Goal: Information Seeking & Learning: Learn about a topic

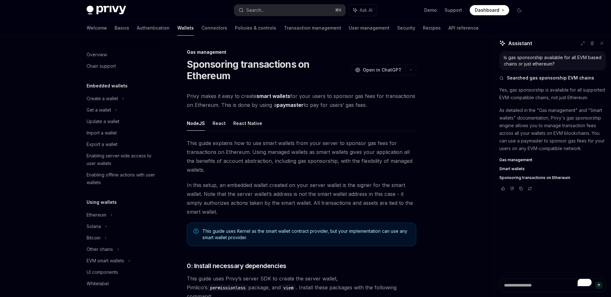
scroll to position [552, 0]
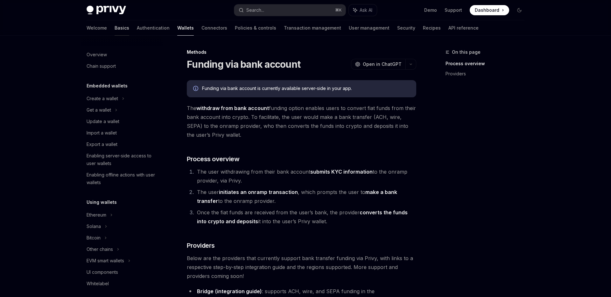
click at [114, 28] on link "Basics" at bounding box center [121, 27] width 15 height 15
type textarea "*"
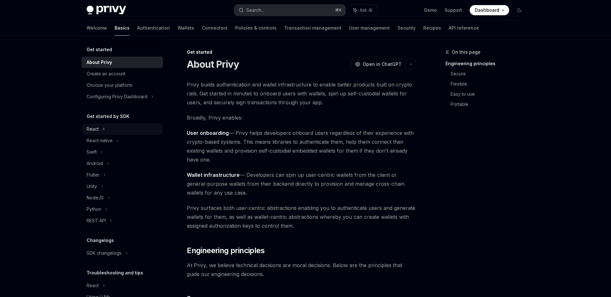
click at [115, 128] on div "React" at bounding box center [121, 128] width 81 height 11
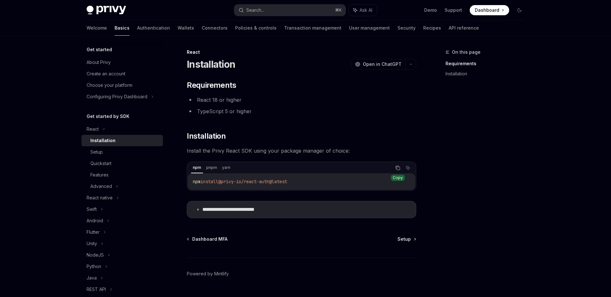
click at [397, 168] on icon "Copy the contents from the code block" at bounding box center [397, 167] width 5 height 5
click at [233, 211] on p "**********" at bounding box center [238, 209] width 73 height 6
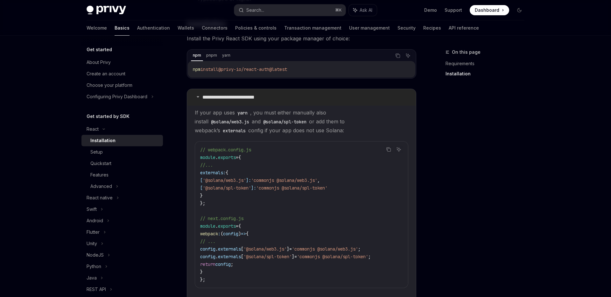
scroll to position [116, 0]
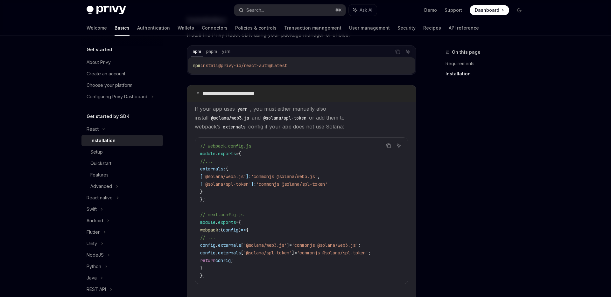
click at [249, 95] on p "**********" at bounding box center [238, 93] width 73 height 6
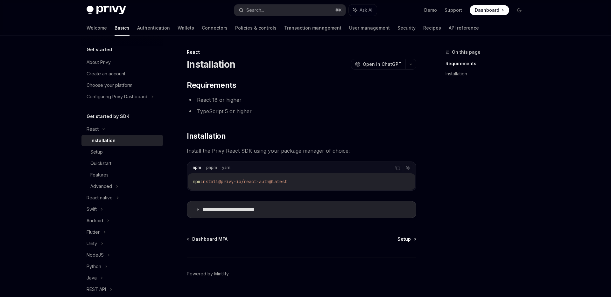
click at [401, 240] on span "Setup" at bounding box center [403, 239] width 13 height 6
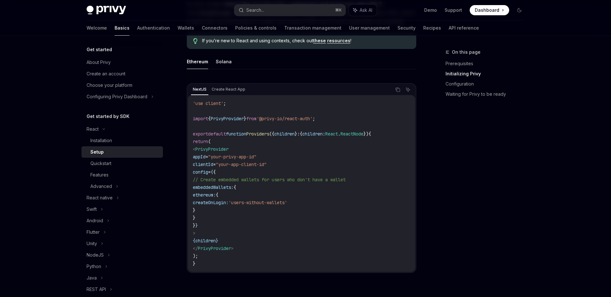
scroll to position [172, 0]
click at [226, 66] on button "Solana" at bounding box center [224, 63] width 16 height 15
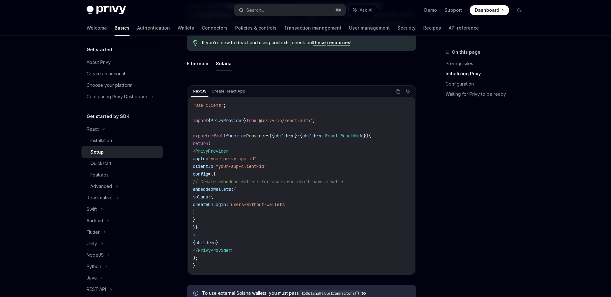
click at [197, 61] on button "Ethereum" at bounding box center [197, 63] width 21 height 15
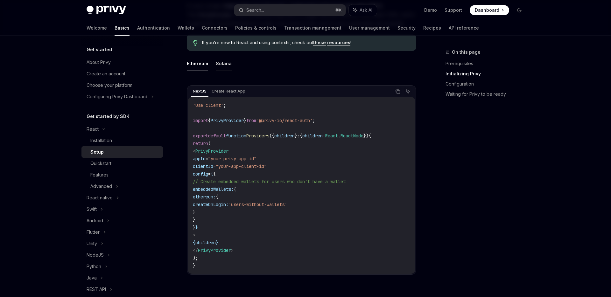
click at [226, 64] on button "Solana" at bounding box center [224, 63] width 16 height 15
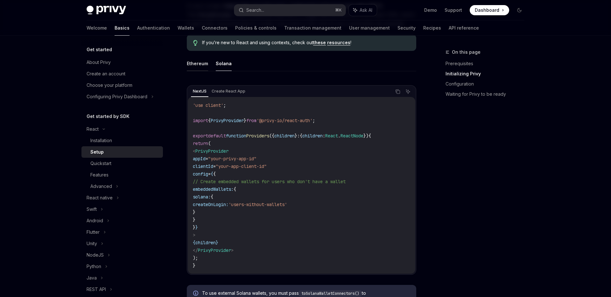
click at [200, 63] on button "Ethereum" at bounding box center [197, 63] width 21 height 15
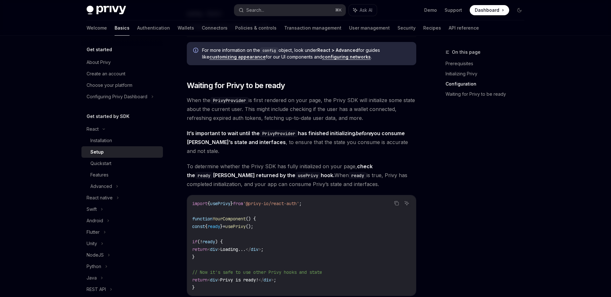
scroll to position [567, 0]
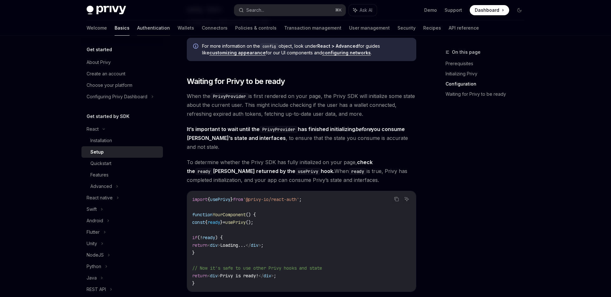
click at [137, 34] on link "Authentication" at bounding box center [153, 27] width 33 height 15
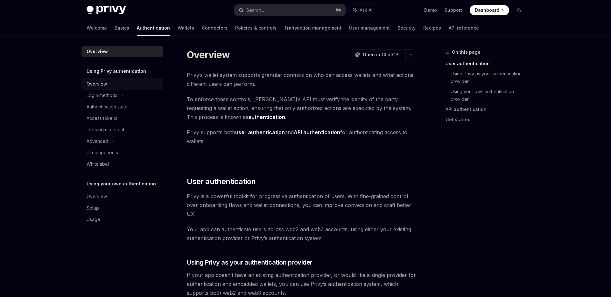
click at [106, 81] on div "Overview" at bounding box center [96, 84] width 20 height 8
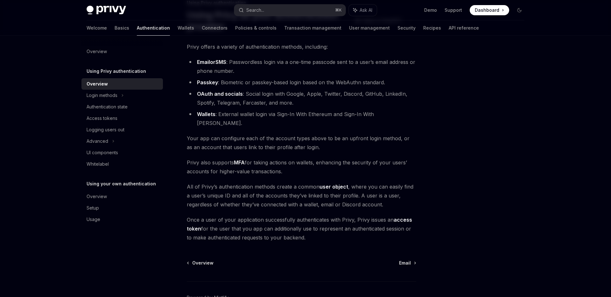
scroll to position [80, 0]
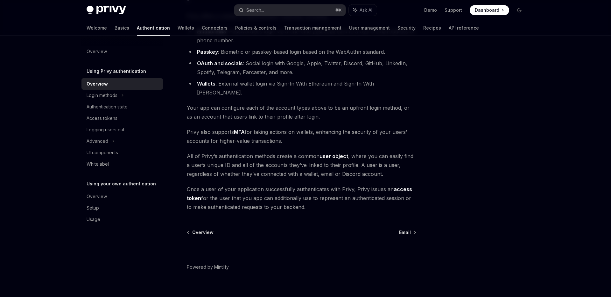
click at [404, 219] on div "Using Privy authentication Using Privy as your authentication provider OpenAI O…" at bounding box center [241, 137] width 351 height 337
click at [406, 229] on span "Email" at bounding box center [405, 232] width 12 height 6
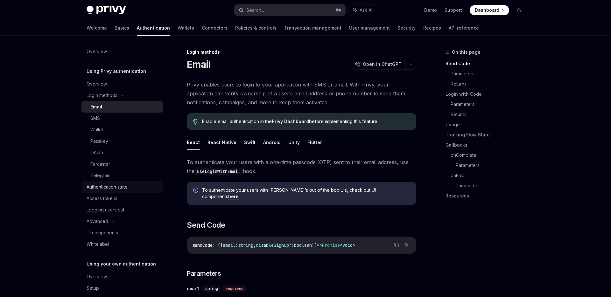
click at [123, 188] on div "Authentication state" at bounding box center [106, 187] width 41 height 8
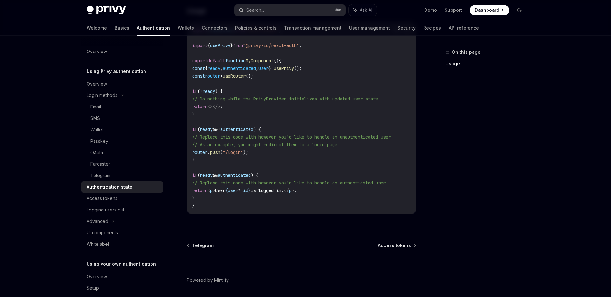
scroll to position [244, 0]
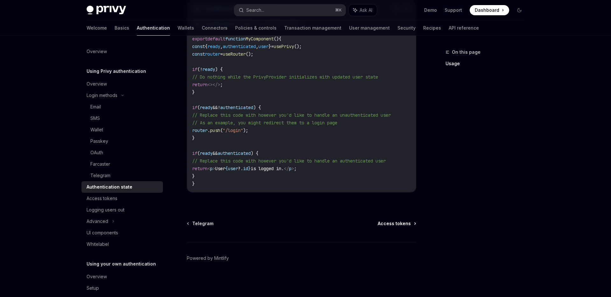
click at [384, 223] on span "Access tokens" at bounding box center [393, 223] width 33 height 6
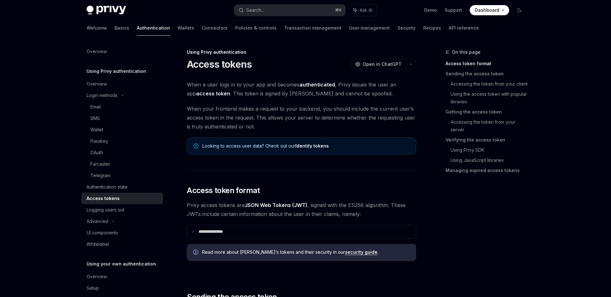
click at [309, 146] on link "Identity tokens" at bounding box center [311, 146] width 33 height 6
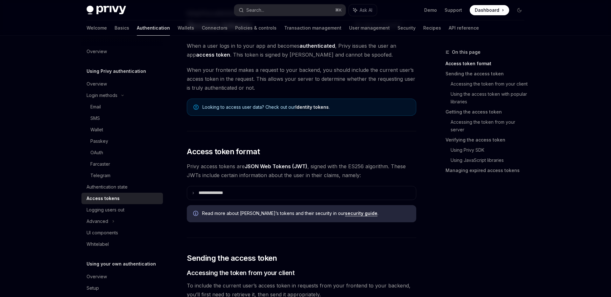
scroll to position [43, 0]
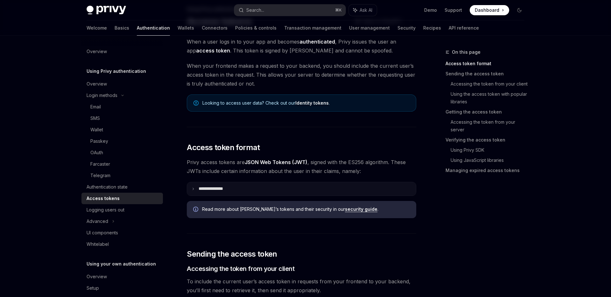
click at [214, 189] on p "**********" at bounding box center [215, 189] width 35 height 6
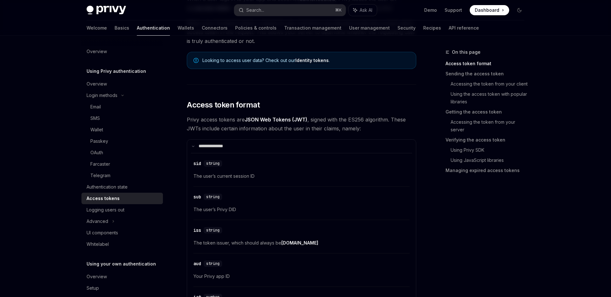
scroll to position [89, 0]
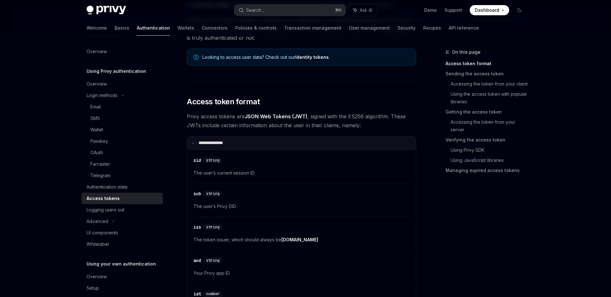
click at [202, 143] on p "**********" at bounding box center [214, 143] width 32 height 6
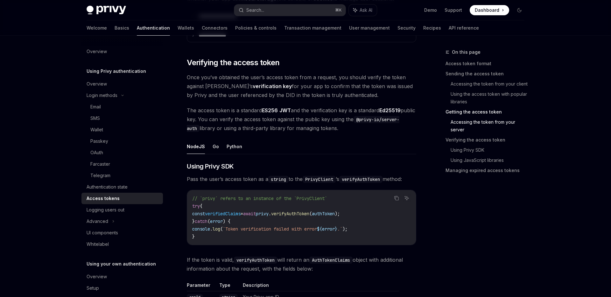
scroll to position [894, 0]
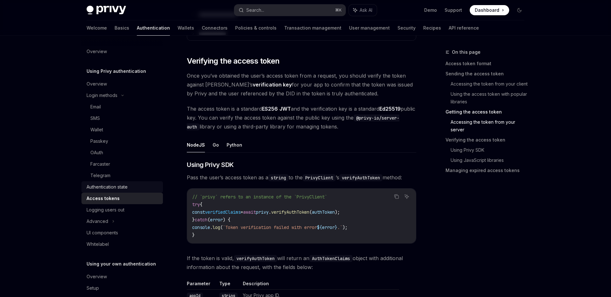
click at [111, 185] on div "Authentication state" at bounding box center [106, 187] width 41 height 8
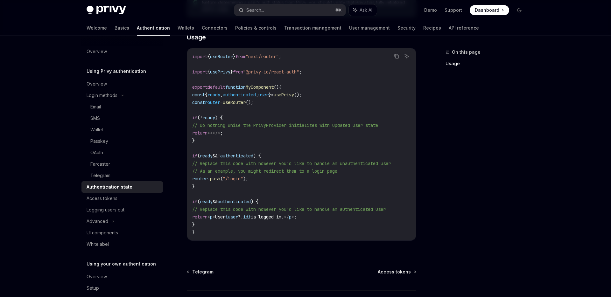
scroll to position [244, 0]
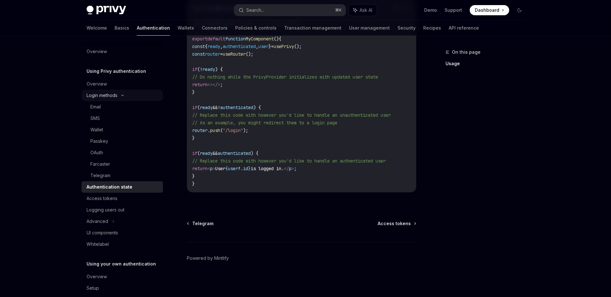
click at [112, 95] on div "Login methods" at bounding box center [101, 96] width 31 height 8
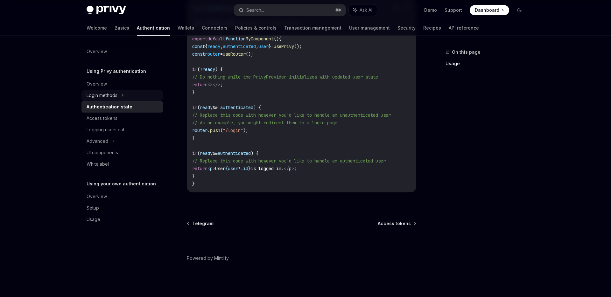
click at [115, 96] on div "Login methods" at bounding box center [101, 96] width 31 height 8
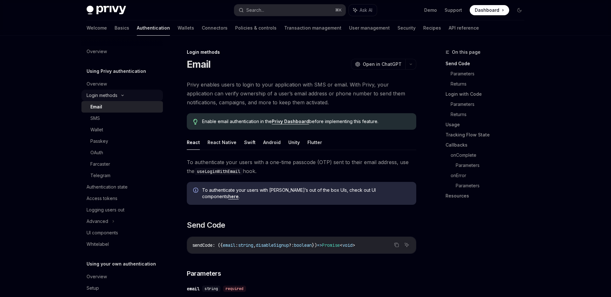
click at [110, 94] on div "Login methods" at bounding box center [101, 96] width 31 height 8
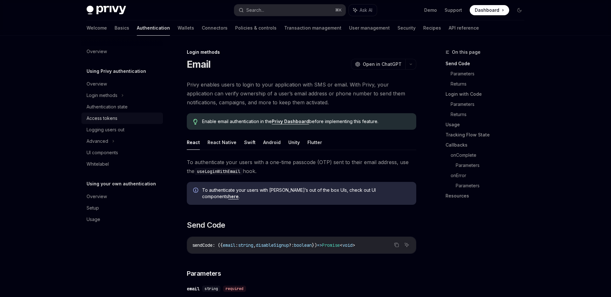
click at [109, 116] on div "Access tokens" at bounding box center [101, 118] width 31 height 8
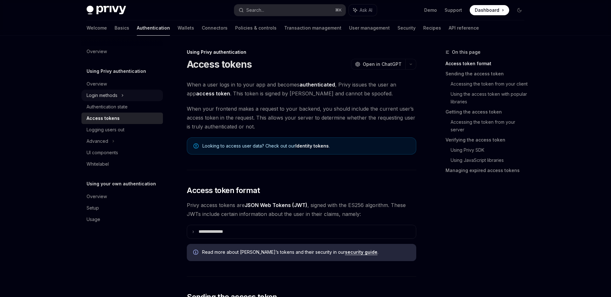
click at [127, 90] on div "Login methods" at bounding box center [121, 95] width 81 height 11
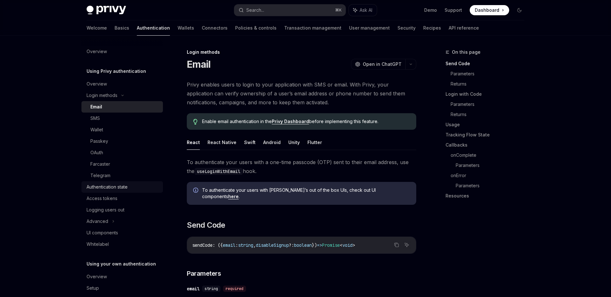
click at [128, 181] on link "Authentication state" at bounding box center [121, 186] width 81 height 11
type textarea "*"
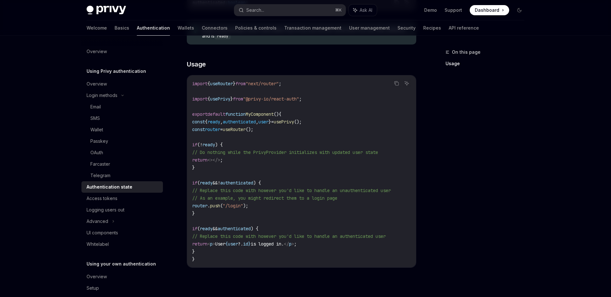
scroll to position [165, 0]
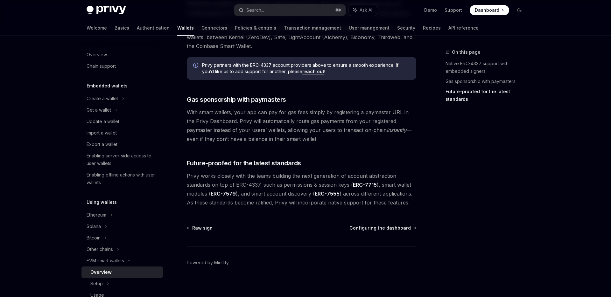
scroll to position [464, 0]
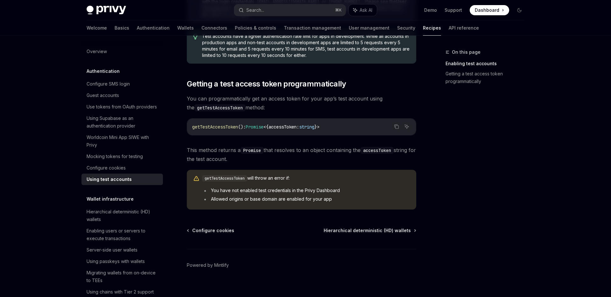
scroll to position [367, 0]
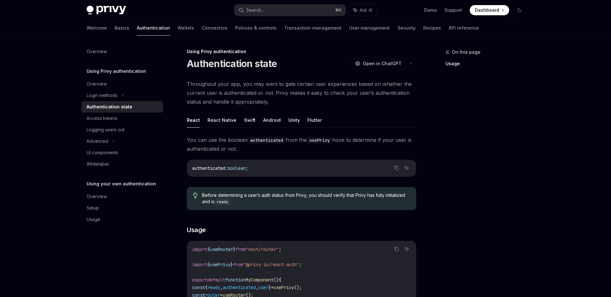
scroll to position [165, 0]
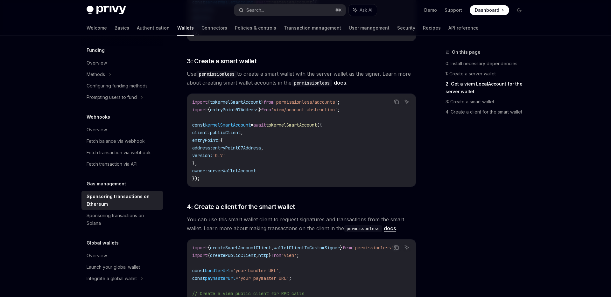
scroll to position [552, 0]
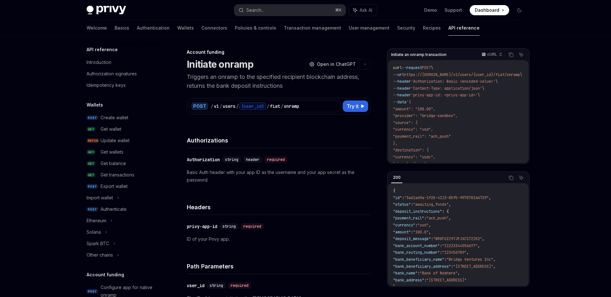
scroll to position [182, 0]
